Goal: Task Accomplishment & Management: Complete application form

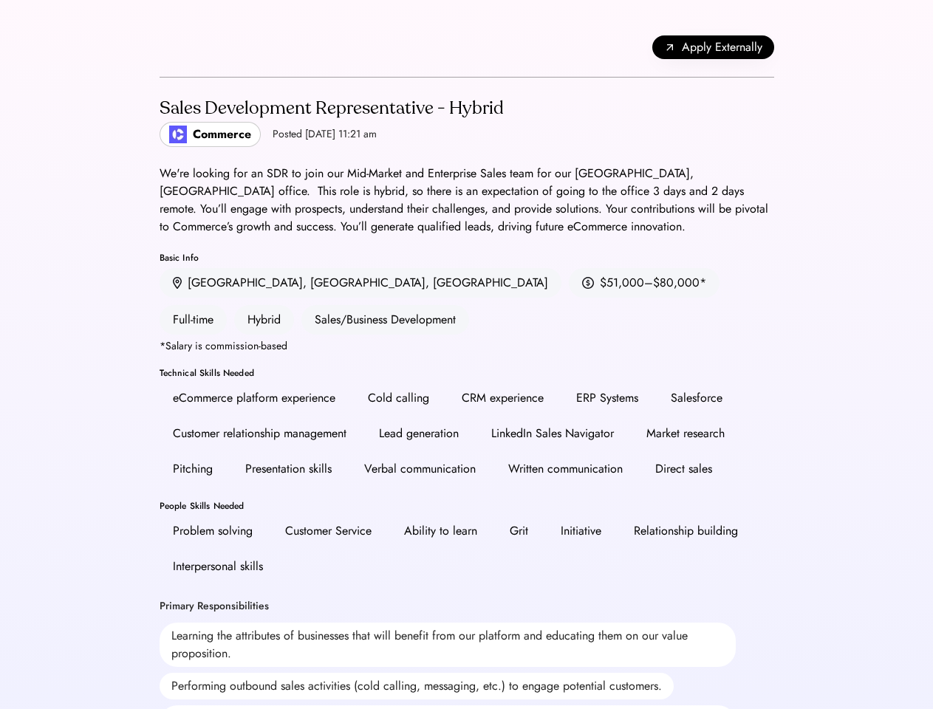
click at [466, 389] on div "CRM experience" at bounding box center [503, 398] width 82 height 18
click at [467, 389] on div "CRM experience" at bounding box center [503, 398] width 82 height 18
click at [467, 47] on div "Apply Externally" at bounding box center [467, 48] width 615 height 60
click at [713, 47] on span "Apply Externally" at bounding box center [722, 47] width 81 height 18
click at [467, 419] on div "Lead generation" at bounding box center [419, 434] width 106 height 30
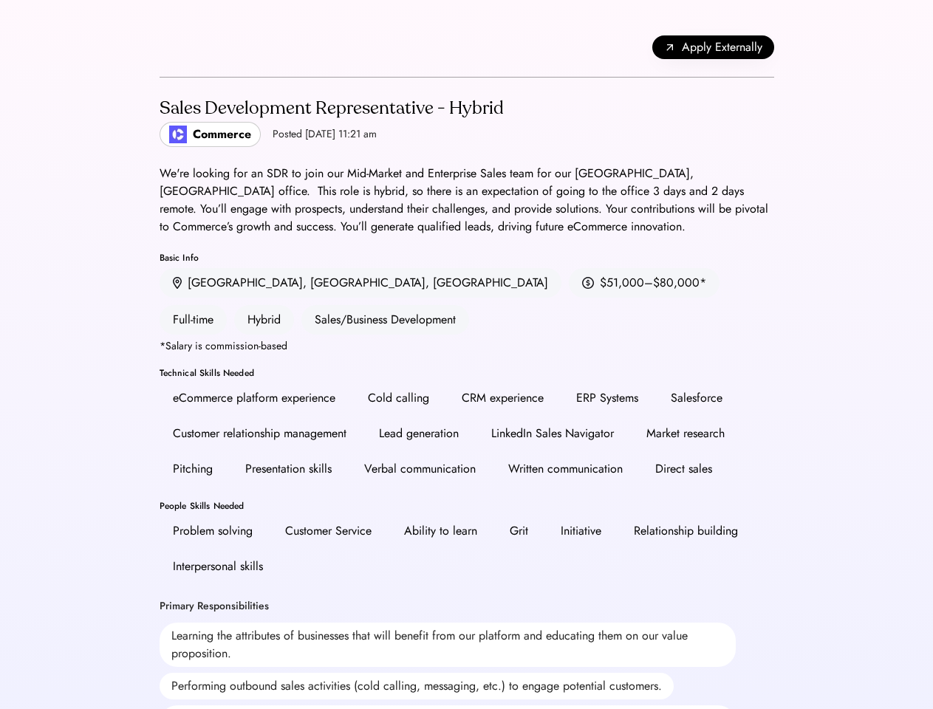
click at [467, 419] on div "Lead generation" at bounding box center [419, 434] width 106 height 30
click at [467, 121] on h2 "Sales Development Representative - Hybrid" at bounding box center [332, 108] width 344 height 27
click at [330, 121] on h2 "Sales Development Representative - Hybrid" at bounding box center [332, 108] width 344 height 27
click at [330, 109] on div "Sales Development Representative - Hybrid" at bounding box center [332, 109] width 344 height 24
click at [283, 134] on div "Posted [DATE] 11:21 am" at bounding box center [325, 134] width 104 height 15
